Goal: Find specific page/section: Find specific page/section

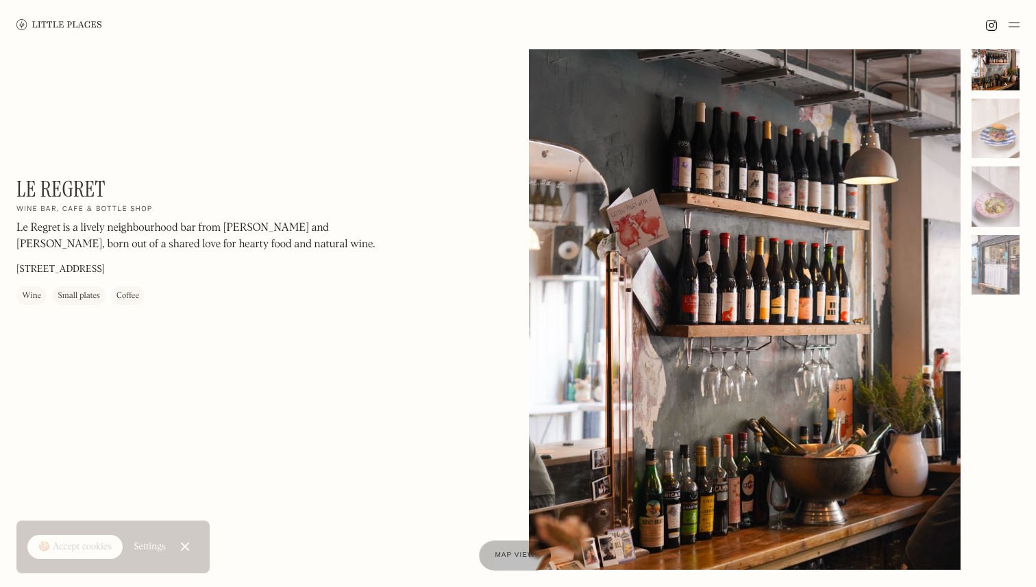
scroll to position [1, 0]
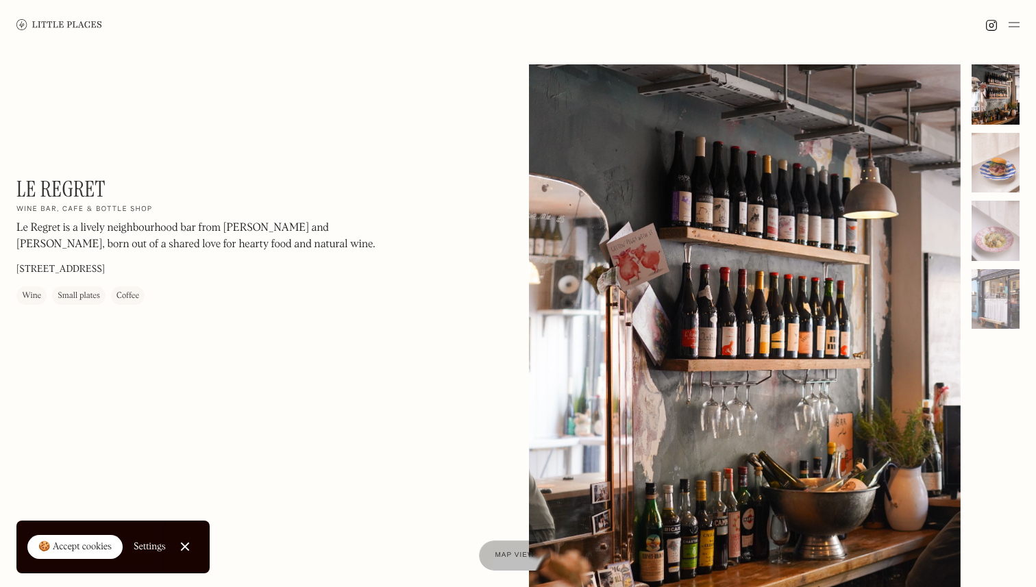
click at [980, 163] on div at bounding box center [996, 163] width 48 height 60
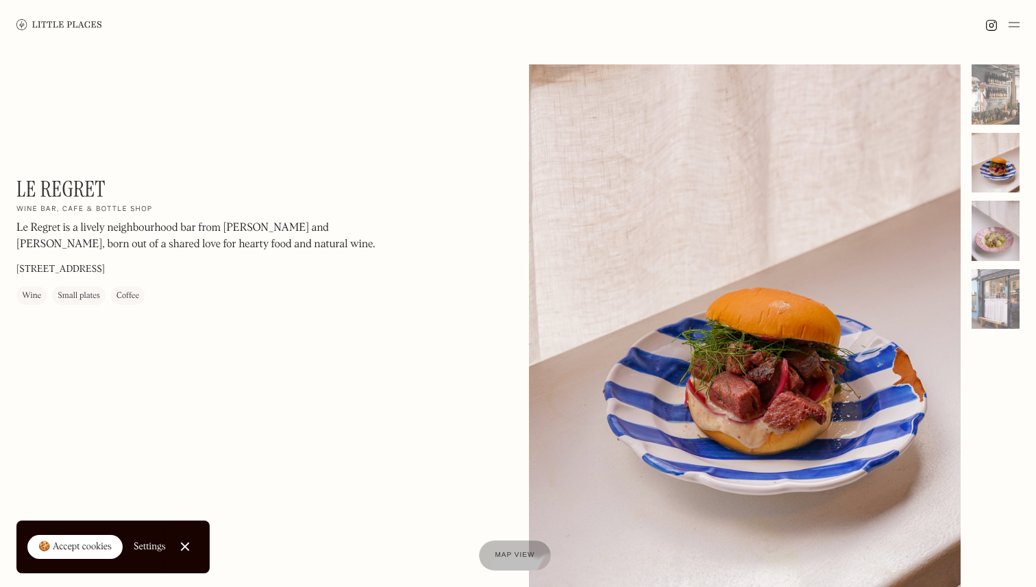
click at [981, 223] on div at bounding box center [996, 231] width 48 height 60
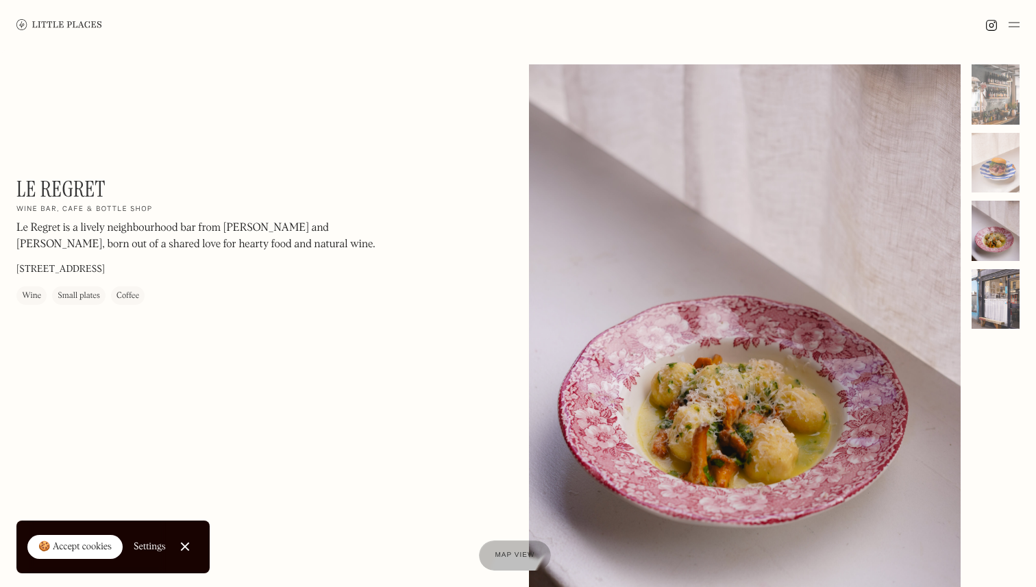
click at [981, 290] on div at bounding box center [996, 299] width 48 height 60
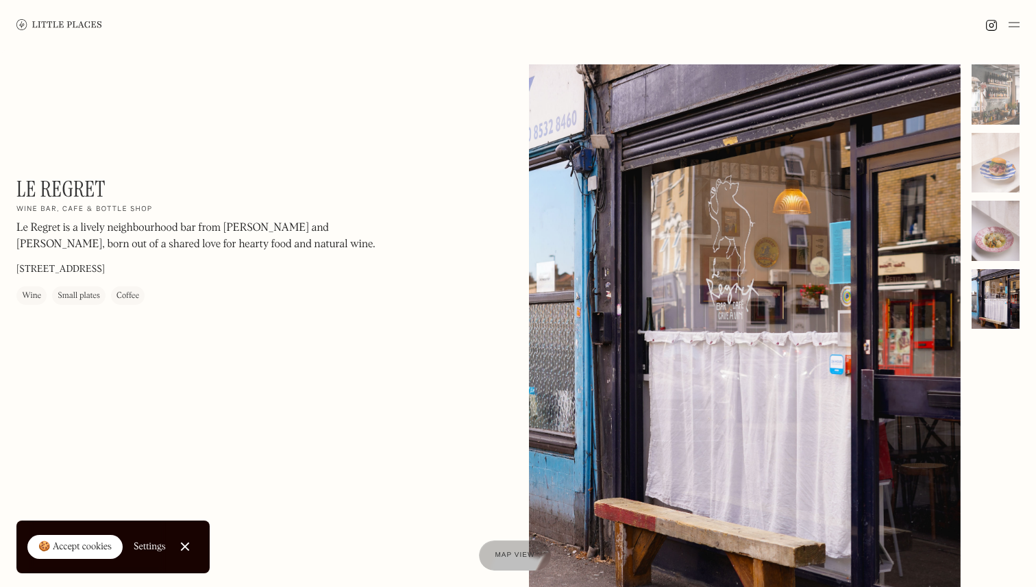
click at [987, 243] on div at bounding box center [996, 231] width 48 height 60
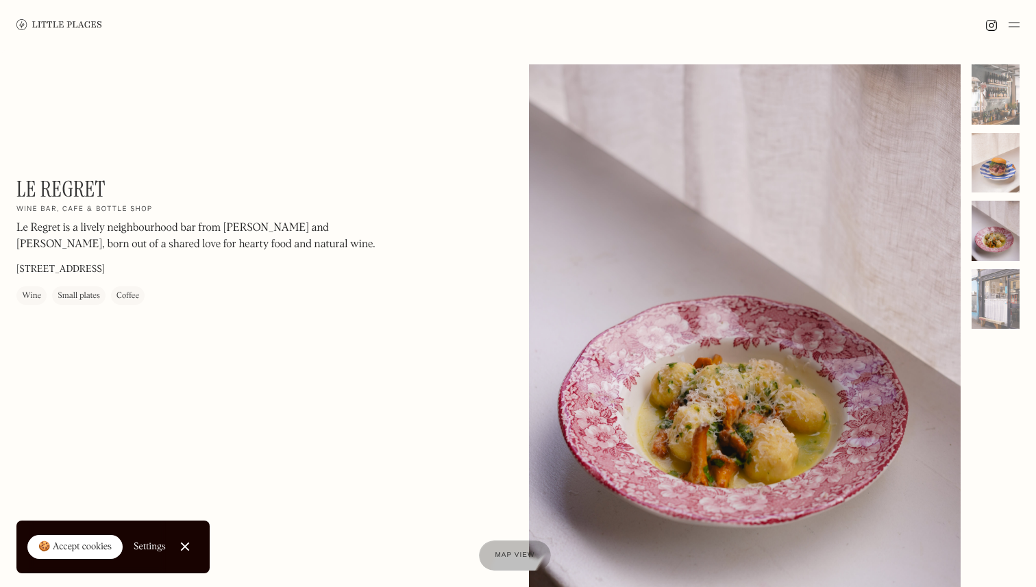
click at [987, 153] on div at bounding box center [996, 163] width 48 height 60
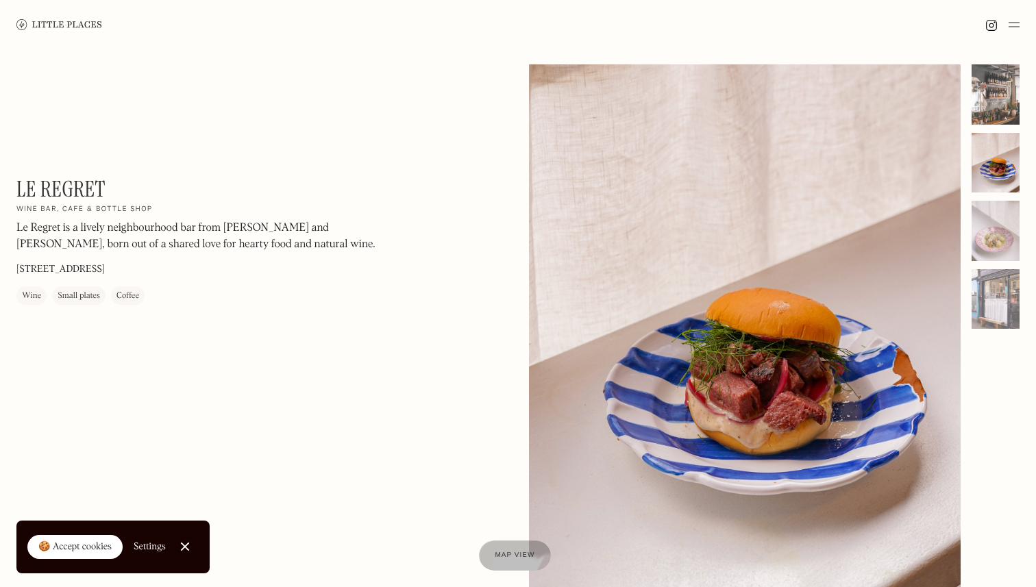
click at [987, 109] on div at bounding box center [996, 94] width 48 height 60
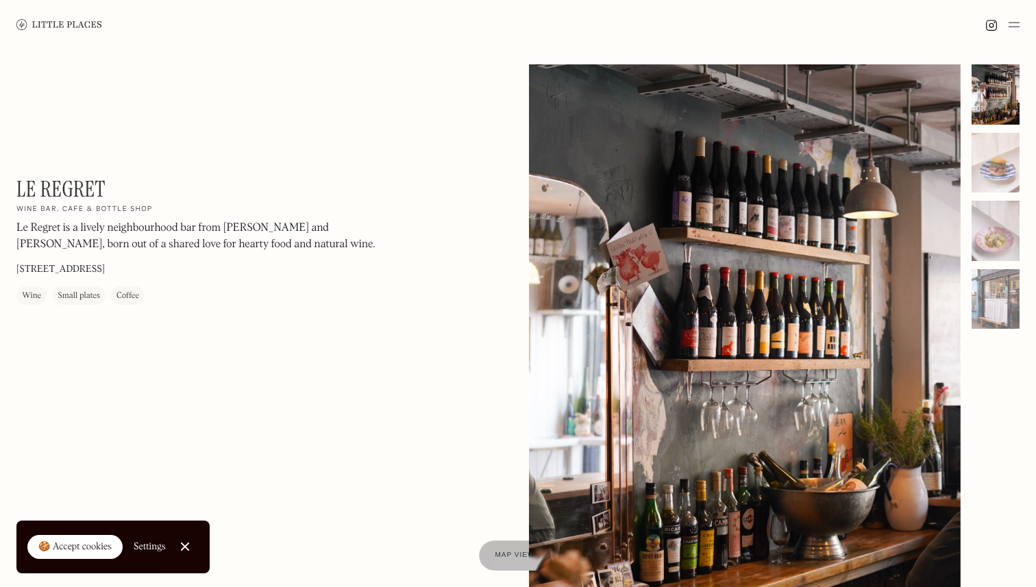
click at [1014, 26] on img at bounding box center [1014, 24] width 11 height 16
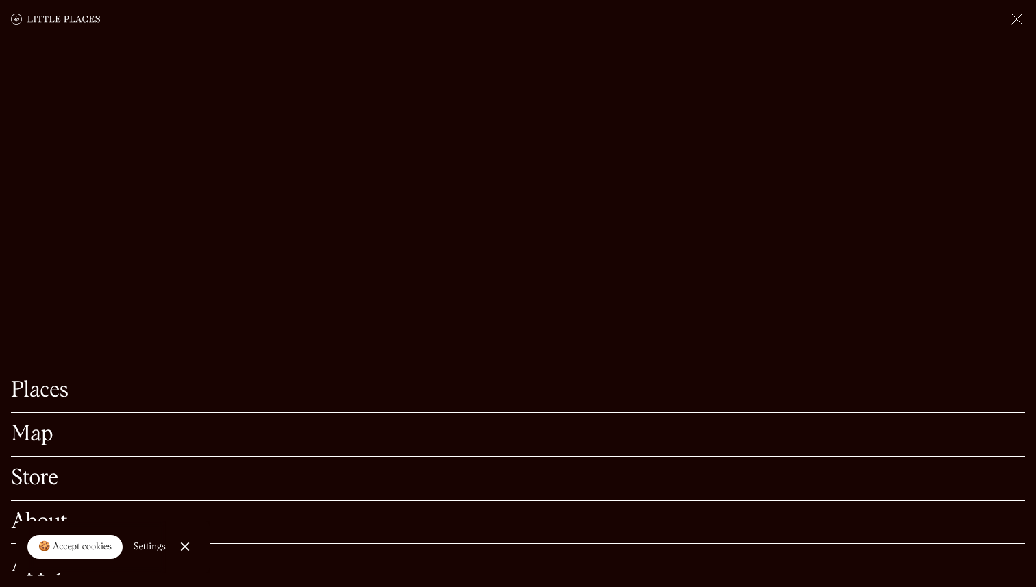
click at [26, 392] on link "Places" at bounding box center [518, 390] width 1014 height 21
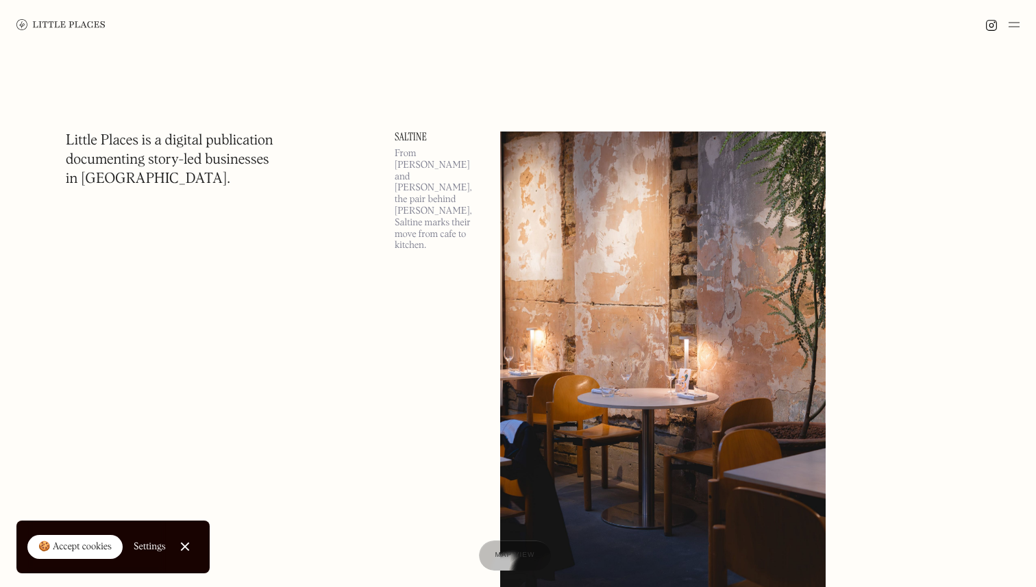
click at [1015, 25] on img at bounding box center [1014, 24] width 11 height 16
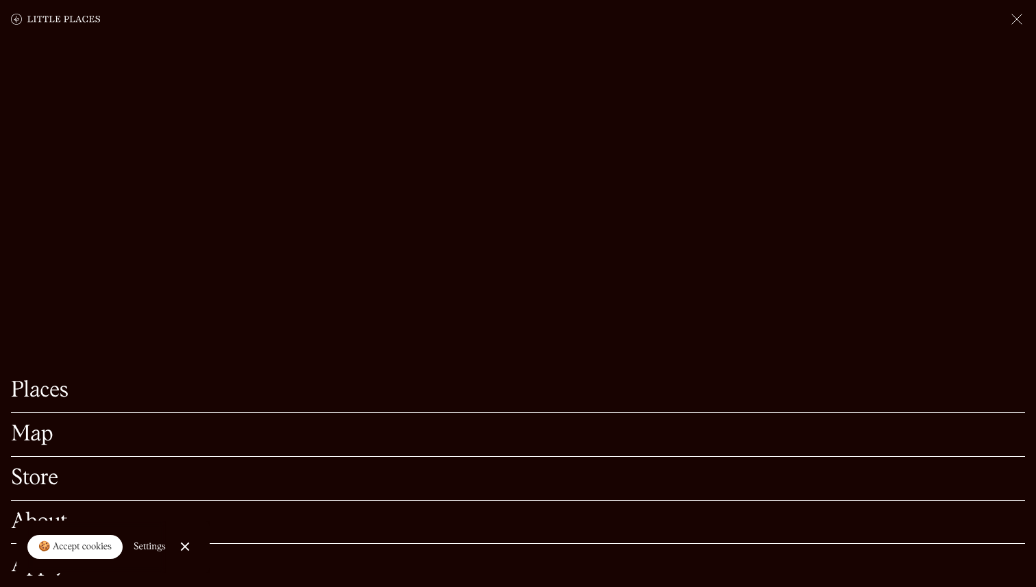
click at [29, 438] on link "Map" at bounding box center [518, 434] width 1014 height 21
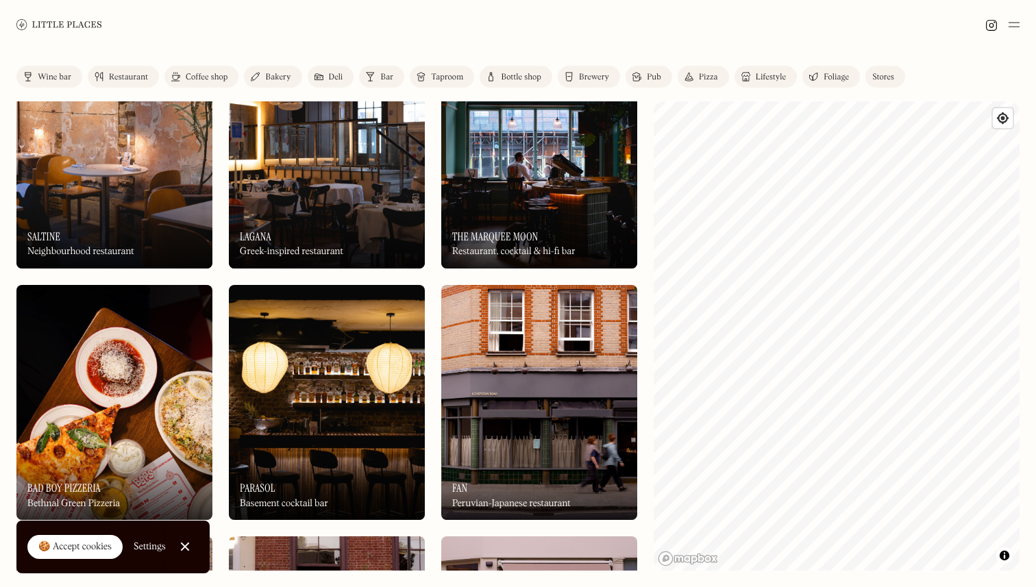
scroll to position [69, 0]
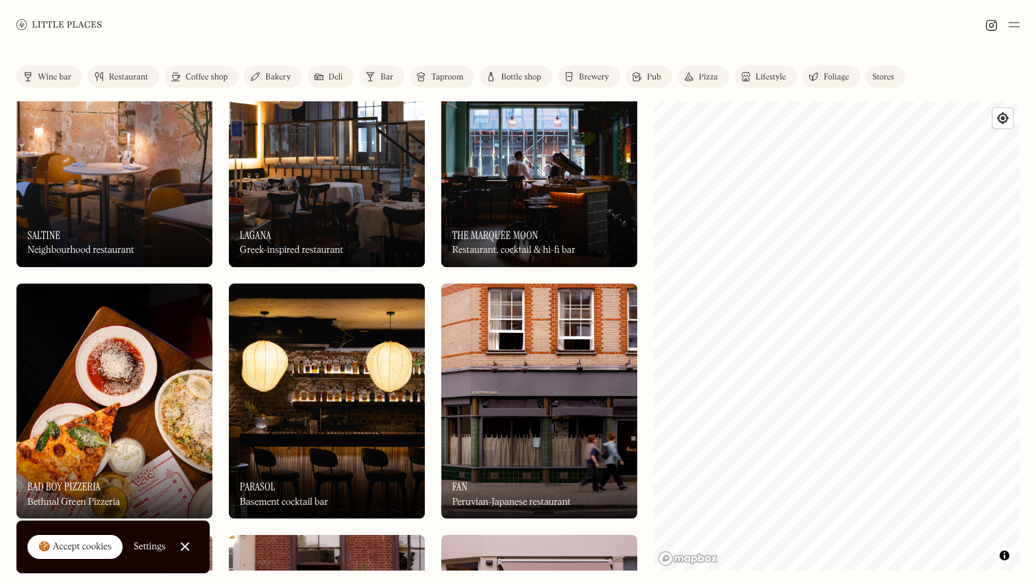
click at [648, 77] on div "Pub" at bounding box center [654, 77] width 14 height 8
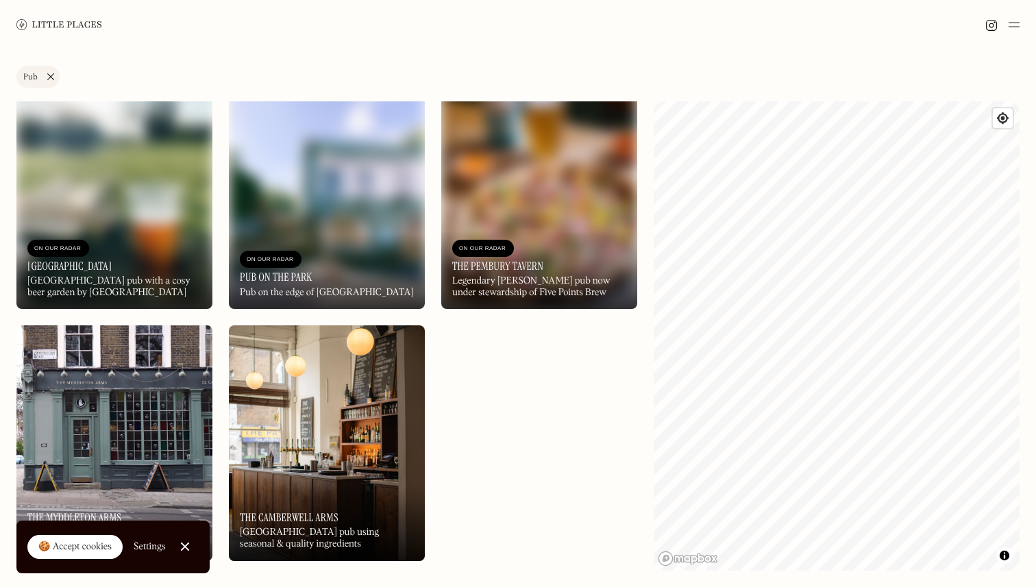
scroll to position [1538, 0]
